Goal: Find contact information: Find contact information

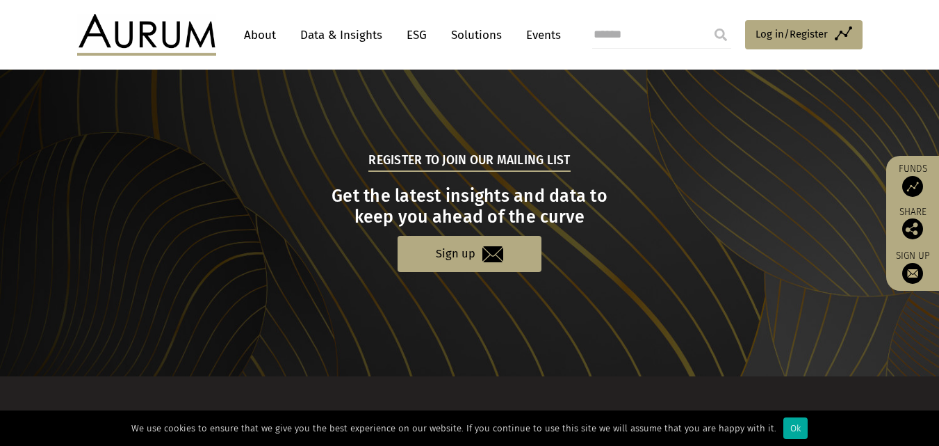
scroll to position [1509, 0]
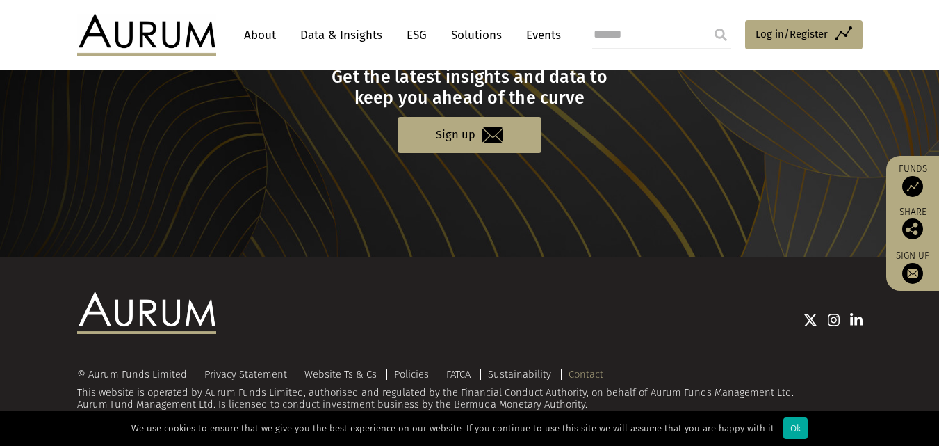
click at [585, 374] on link "Contact" at bounding box center [586, 374] width 35 height 13
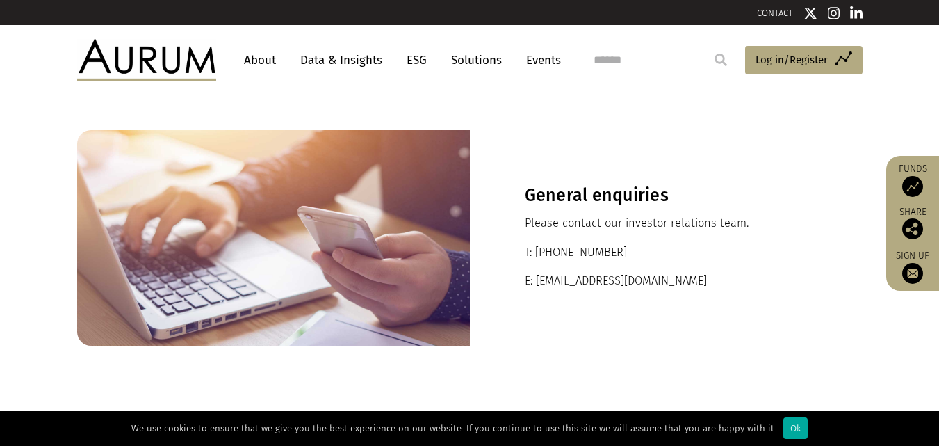
click at [652, 279] on p "E: [EMAIL_ADDRESS][DOMAIN_NAME]" at bounding box center [666, 281] width 283 height 18
drag, startPoint x: 628, startPoint y: 278, endPoint x: 556, endPoint y: 278, distance: 72.3
click at [556, 278] on p "E: [EMAIL_ADDRESS][DOMAIN_NAME]" at bounding box center [666, 281] width 283 height 18
drag, startPoint x: 648, startPoint y: 282, endPoint x: 537, endPoint y: 282, distance: 111.2
click at [537, 282] on p "E: [EMAIL_ADDRESS][DOMAIN_NAME]" at bounding box center [666, 281] width 283 height 18
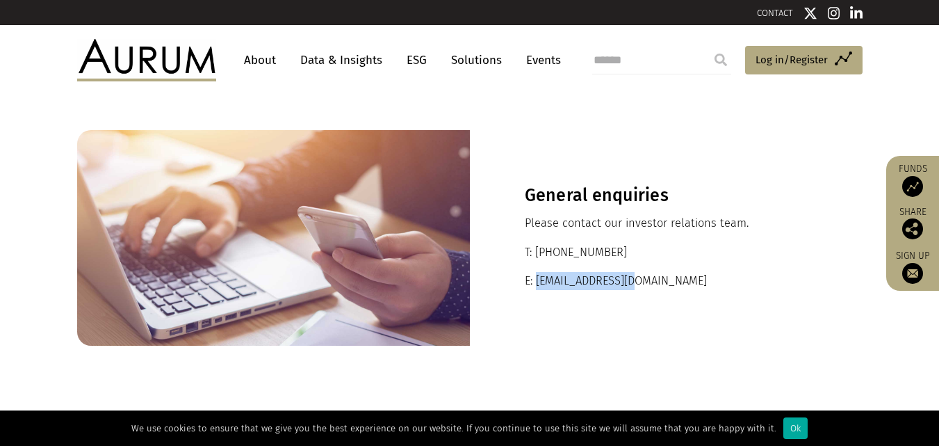
copy p "[EMAIL_ADDRESS][DOMAIN_NAME]"
drag, startPoint x: 544, startPoint y: 252, endPoint x: 620, endPoint y: 256, distance: 76.6
click at [620, 256] on p "T: [PHONE_NUMBER]" at bounding box center [666, 252] width 283 height 18
copy p "44 20 7589 1130"
click at [251, 59] on link "About" at bounding box center [260, 60] width 46 height 26
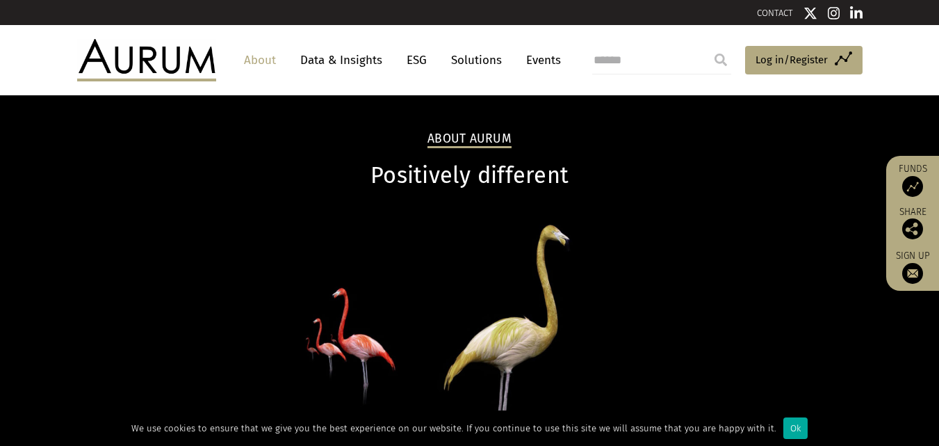
click at [855, 15] on img at bounding box center [856, 13] width 13 height 14
